Goal: Browse casually: Explore the website without a specific task or goal

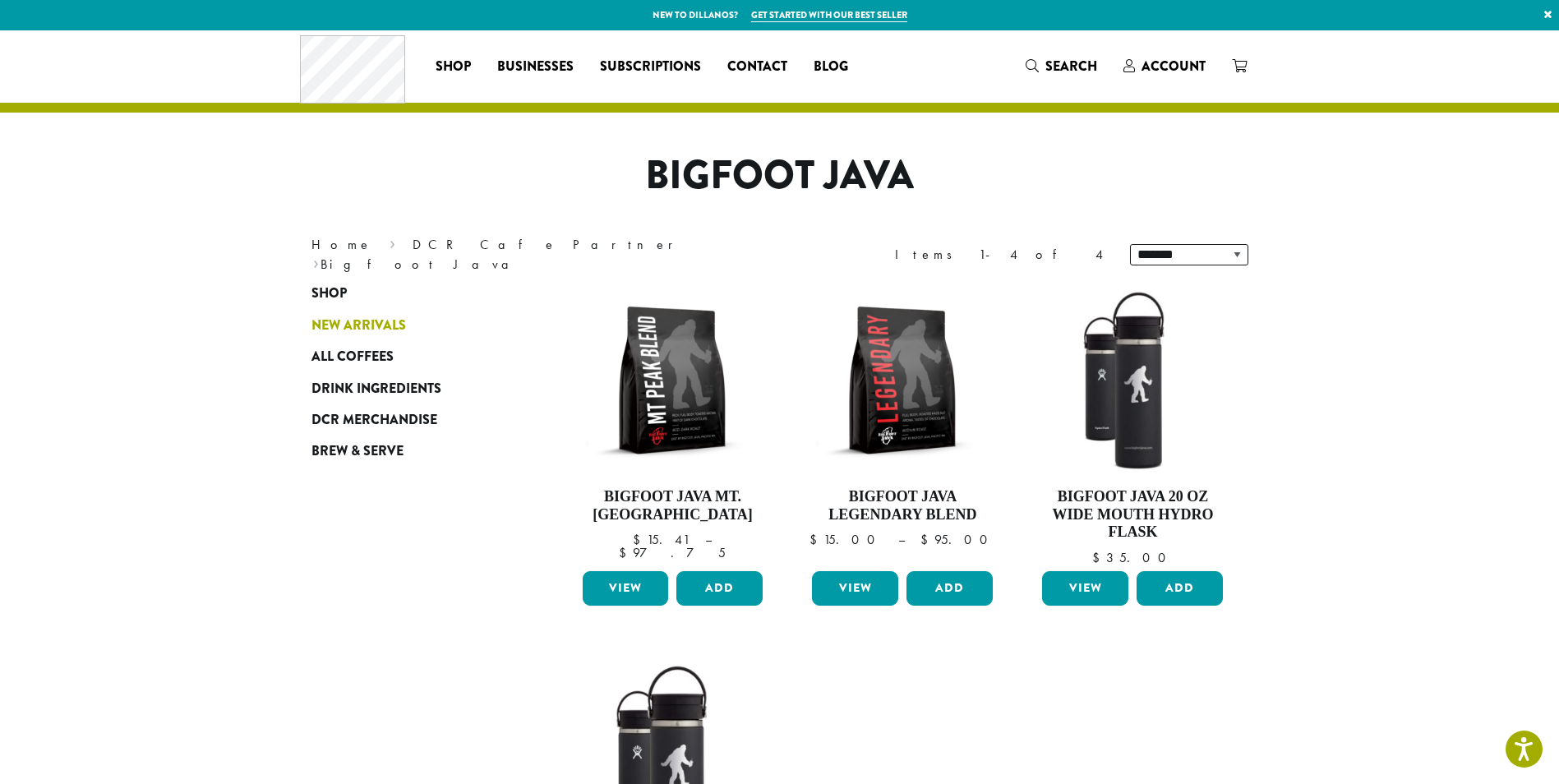
click at [341, 319] on span "New Arrivals" at bounding box center [359, 326] width 95 height 20
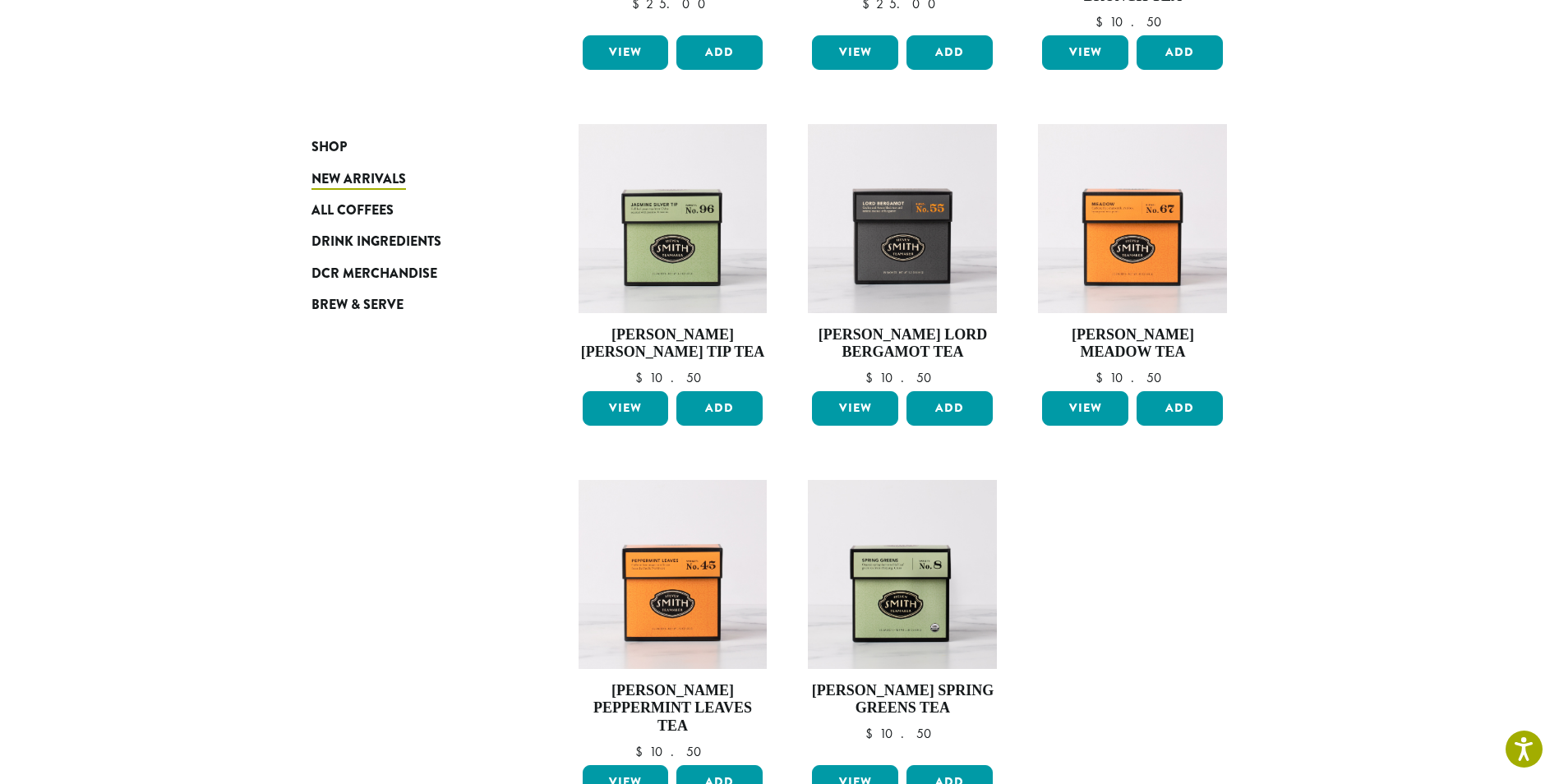
scroll to position [904, 0]
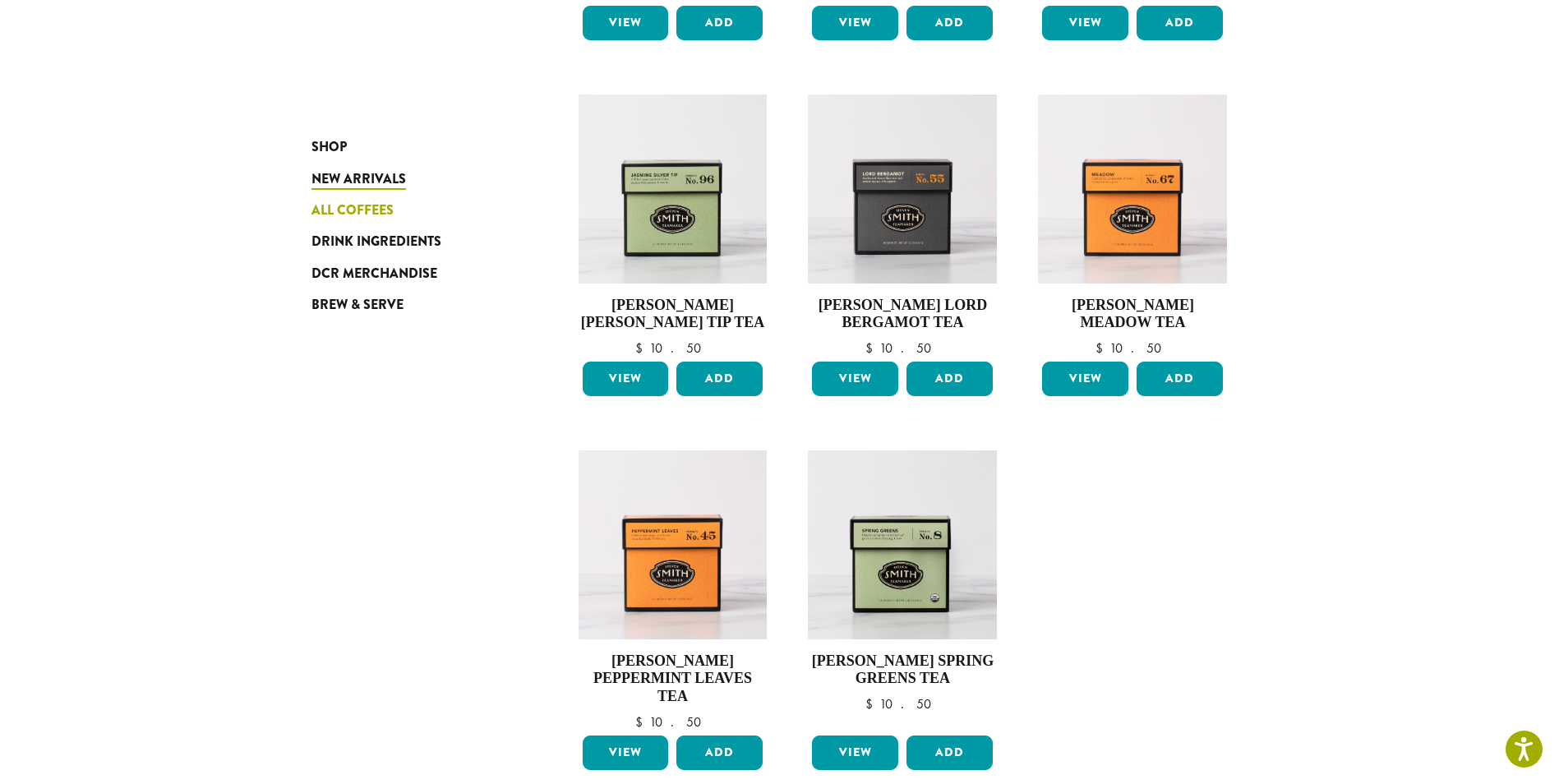
click at [355, 208] on span "All Coffees" at bounding box center [353, 211] width 83 height 20
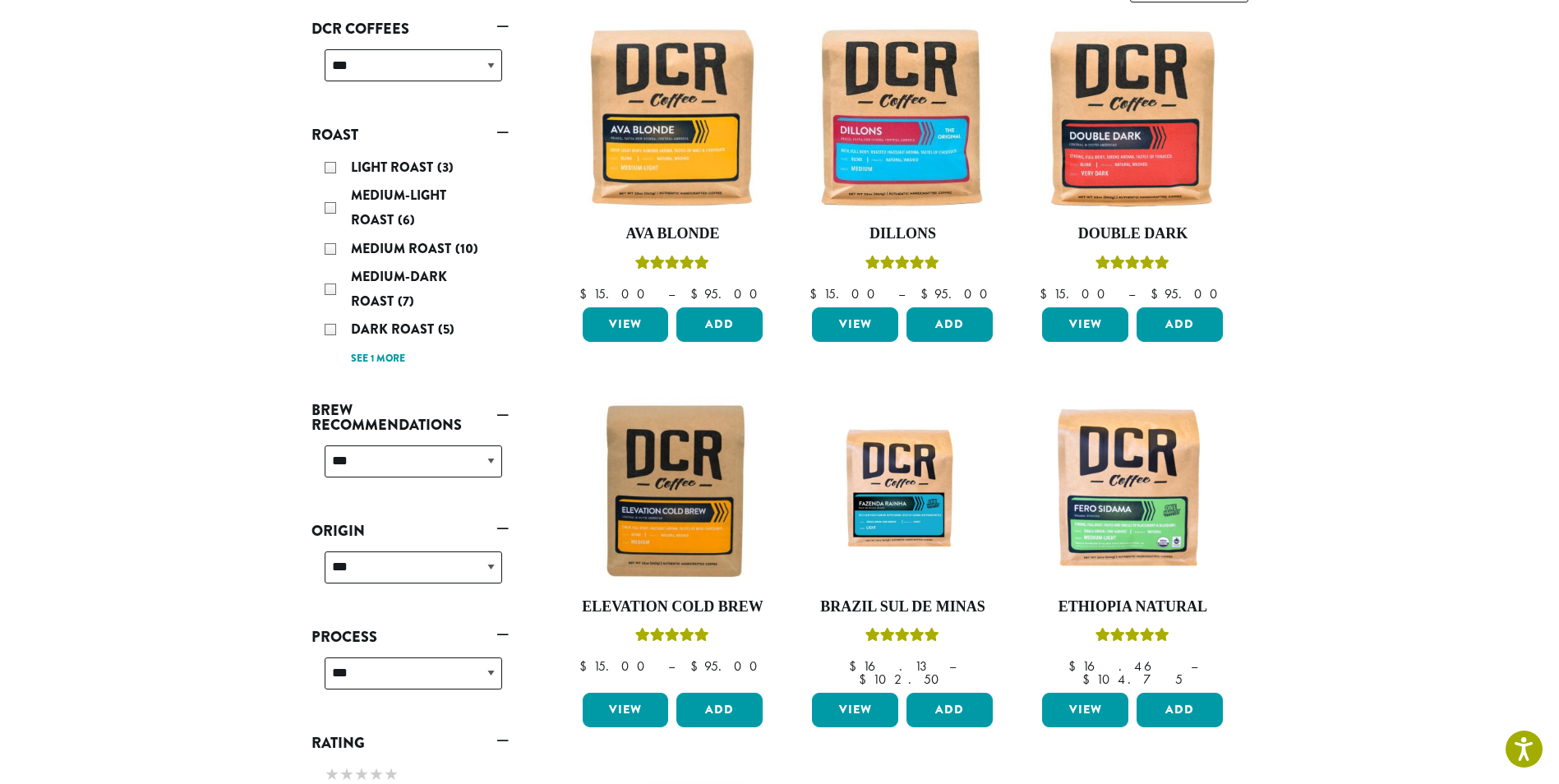
scroll to position [164, 0]
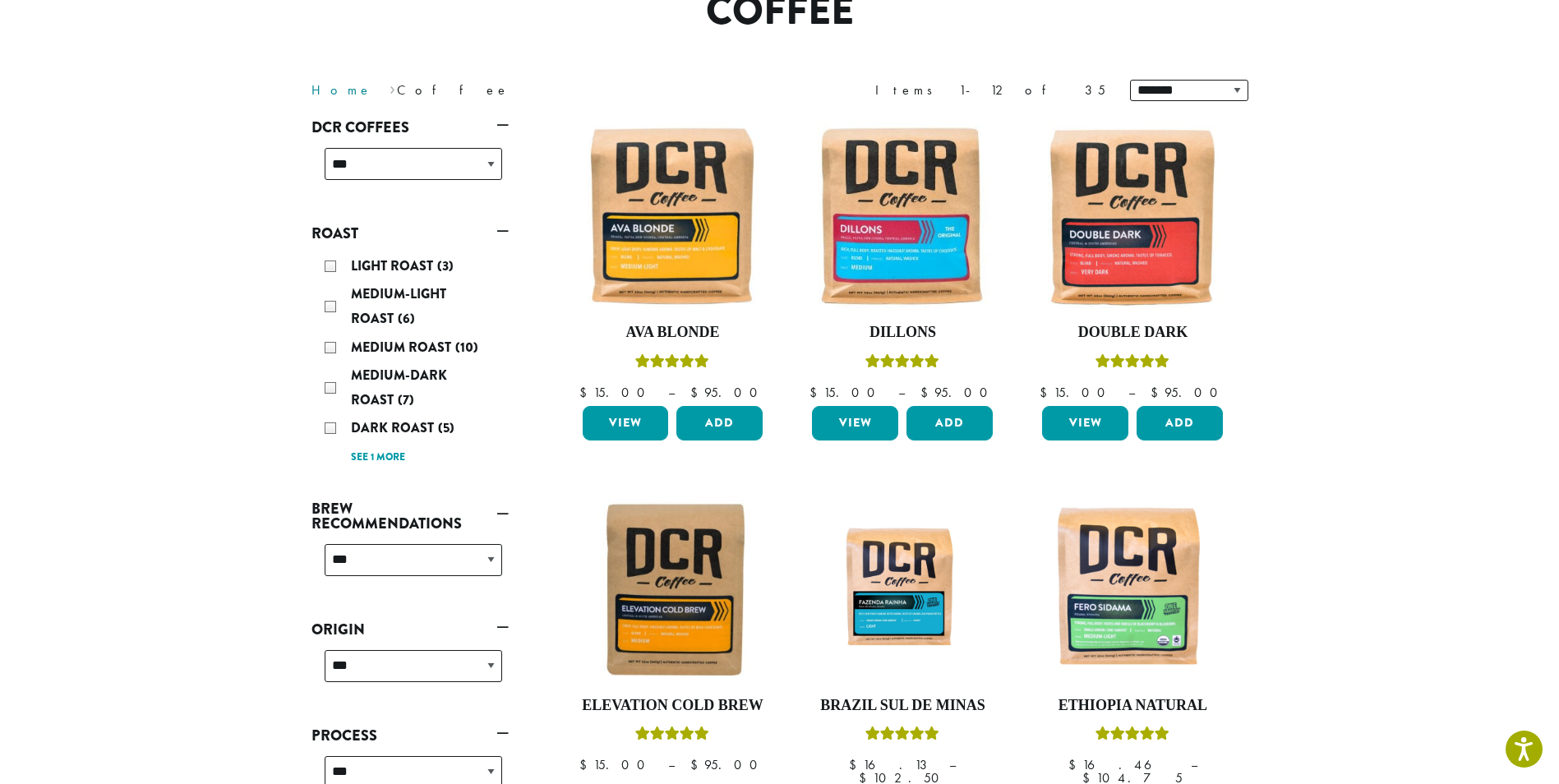
click at [319, 88] on link "Home" at bounding box center [342, 90] width 61 height 18
